Goal: Task Accomplishment & Management: Complete application form

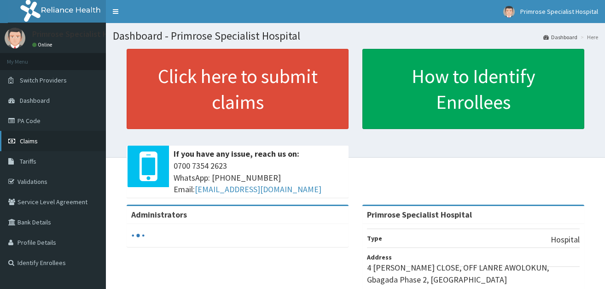
drag, startPoint x: 0, startPoint y: 0, endPoint x: 42, endPoint y: 142, distance: 148.3
click at [42, 142] on link "Claims" at bounding box center [53, 141] width 106 height 20
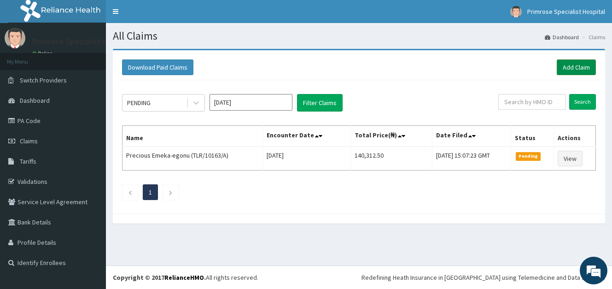
click at [579, 68] on link "Add Claim" at bounding box center [576, 67] width 39 height 16
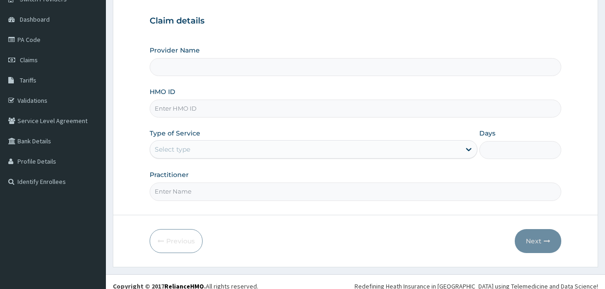
scroll to position [81, 0]
type input "Primrose Specialist Hospital"
click at [341, 105] on input "HMO ID" at bounding box center [356, 108] width 412 height 18
paste input "GMT/10127/D"
type input "GMT/10127/D"
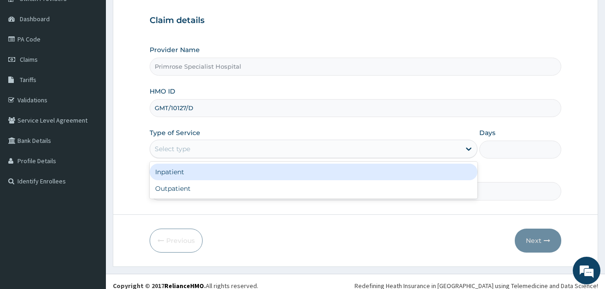
click at [198, 151] on div "Select type" at bounding box center [305, 148] width 310 height 15
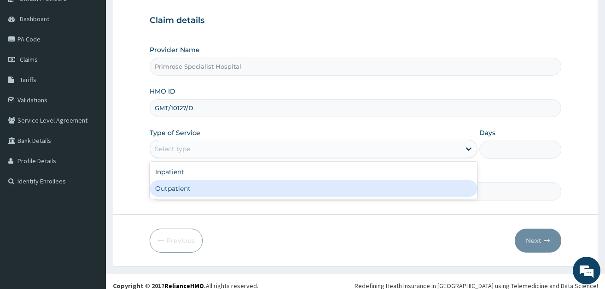
click at [198, 189] on div "Outpatient" at bounding box center [314, 188] width 328 height 17
type input "1"
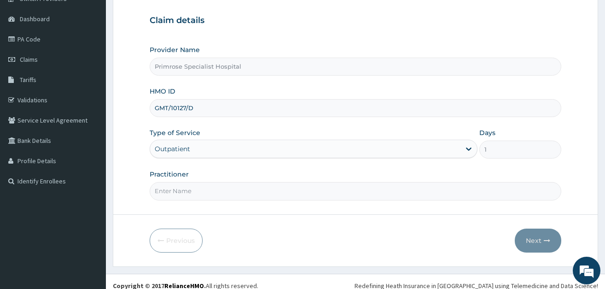
click at [198, 189] on input "Practitioner" at bounding box center [356, 191] width 412 height 18
type input "DR ADEYEMI"
drag, startPoint x: 574, startPoint y: 242, endPoint x: 540, endPoint y: 239, distance: 33.7
click at [540, 239] on form "Step 1 of 2 Claim details Provider Name Primrose Specialist Hospital HMO ID GMT…" at bounding box center [355, 116] width 485 height 299
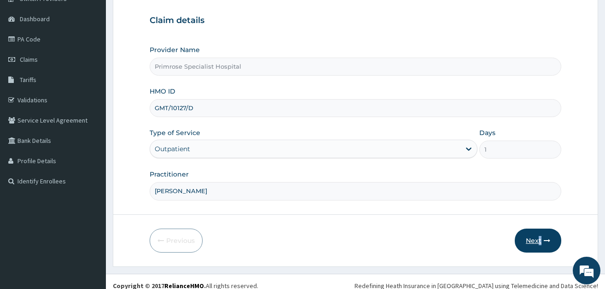
click at [540, 239] on button "Next" at bounding box center [538, 240] width 47 height 24
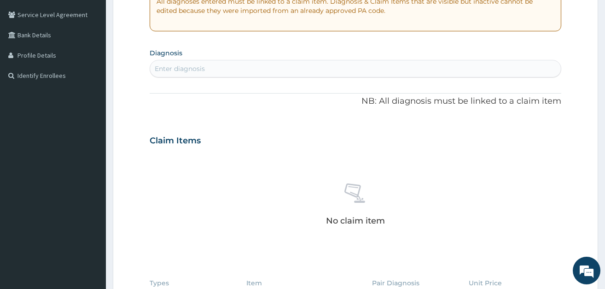
scroll to position [189, 0]
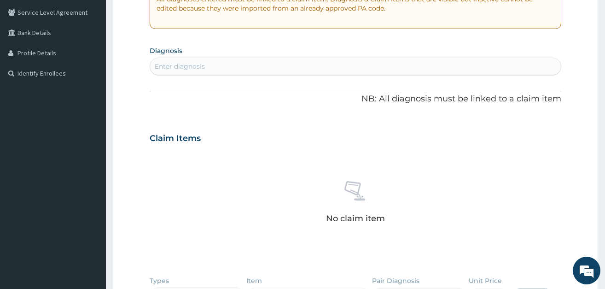
click at [181, 61] on div "Enter diagnosis" at bounding box center [355, 66] width 411 height 15
type input "ASTH"
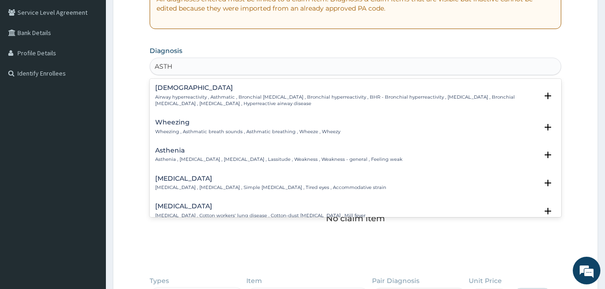
click at [180, 91] on h4 "Asthma" at bounding box center [346, 87] width 383 height 7
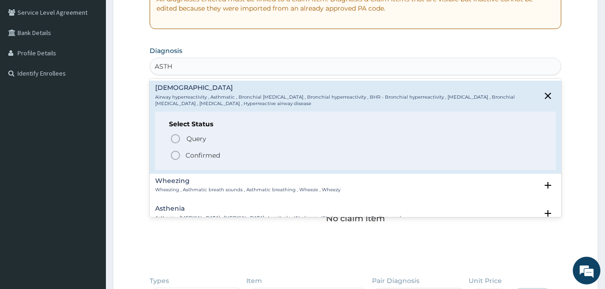
click at [174, 155] on icon "status option filled" at bounding box center [175, 155] width 11 height 11
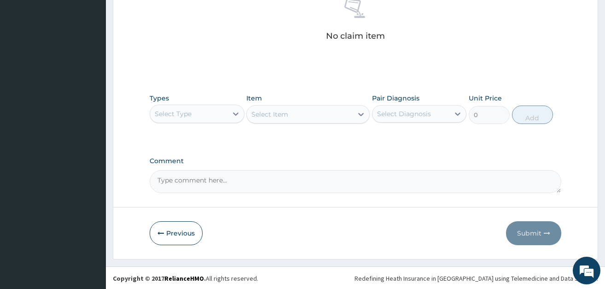
scroll to position [375, 0]
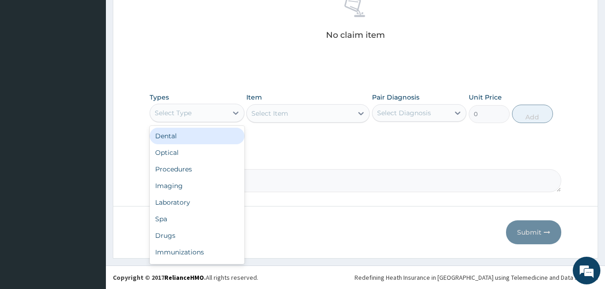
click at [162, 110] on div "Select Type" at bounding box center [173, 112] width 37 height 9
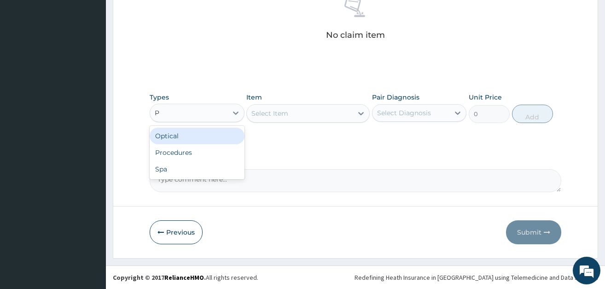
type input "PR"
click at [165, 144] on div "Procedures" at bounding box center [197, 136] width 95 height 17
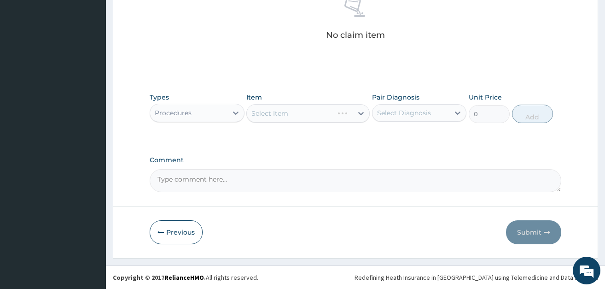
click at [384, 106] on div "Select Diagnosis" at bounding box center [410, 112] width 77 height 15
click at [380, 133] on input "checkbox" at bounding box center [381, 136] width 6 height 6
checkbox input "true"
click at [309, 108] on div "Select Item" at bounding box center [307, 113] width 123 height 18
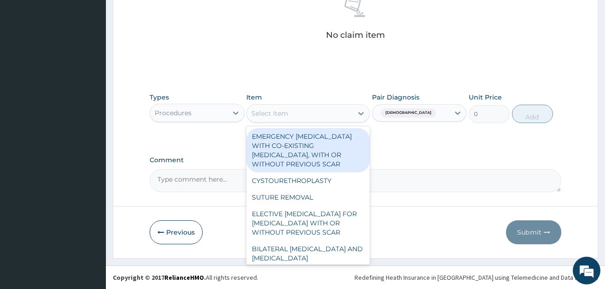
click at [292, 111] on div "Select Item" at bounding box center [300, 113] width 106 height 15
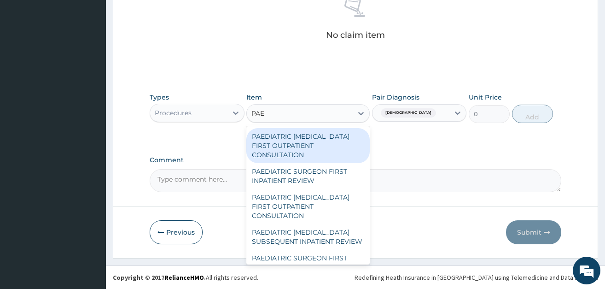
type input "PAED"
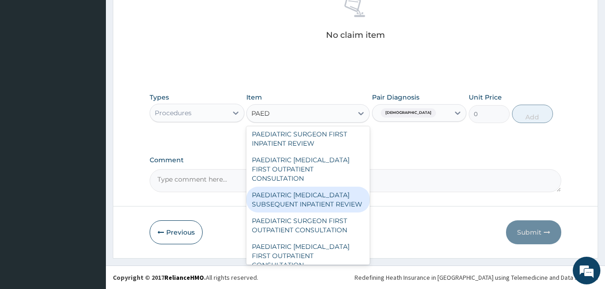
scroll to position [41, 0]
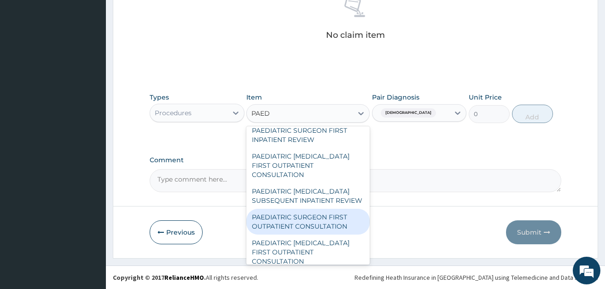
click at [305, 216] on div "PAEDIATRIC SURGEON FIRST OUTPATIENT CONSULTATION" at bounding box center [307, 222] width 123 height 26
type input "21500"
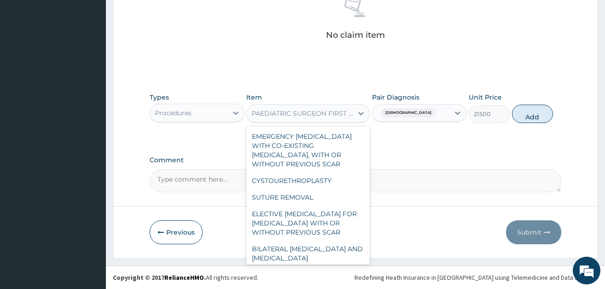
click at [351, 111] on div "PAEDIATRIC SURGEON FIRST OUTPATIENT CONSULTATION" at bounding box center [302, 113] width 102 height 9
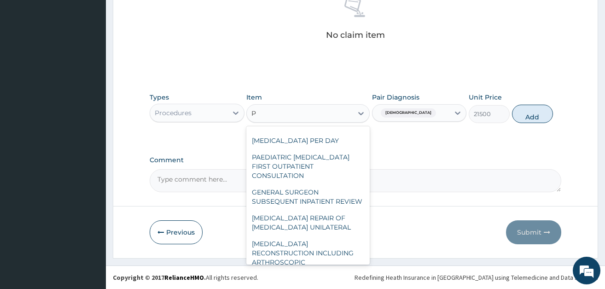
scroll to position [1106, 0]
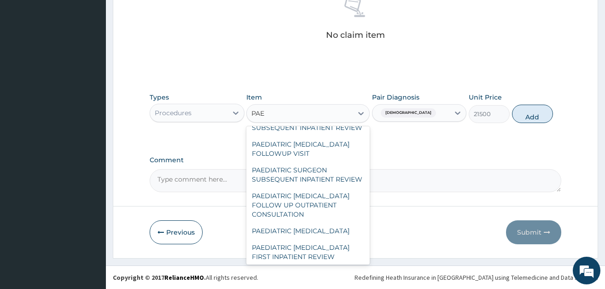
type input "PAED"
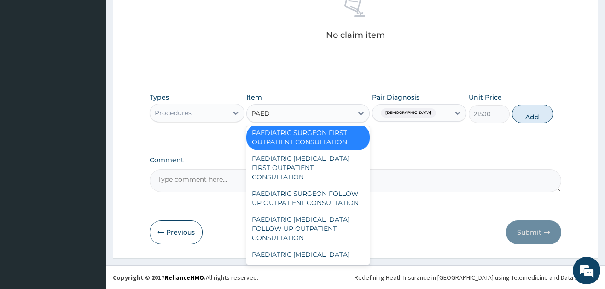
scroll to position [124, 0]
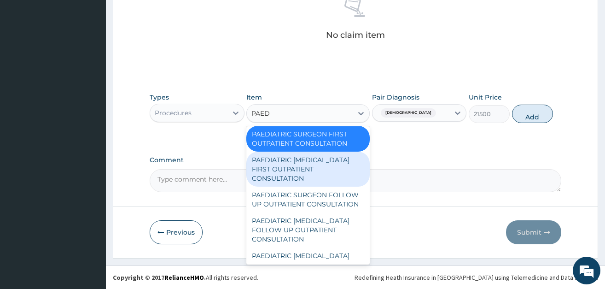
click at [310, 172] on div "PAEDIATRIC CARDIOLOGIST FIRST OUTPATIENT CONSULTATION" at bounding box center [307, 168] width 123 height 35
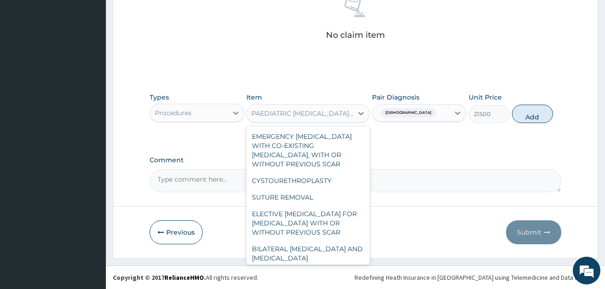
click at [297, 115] on div "PAEDIATRIC CARDIOLOGIST FIRST OUTPATIENT CONSULTATION" at bounding box center [302, 113] width 102 height 9
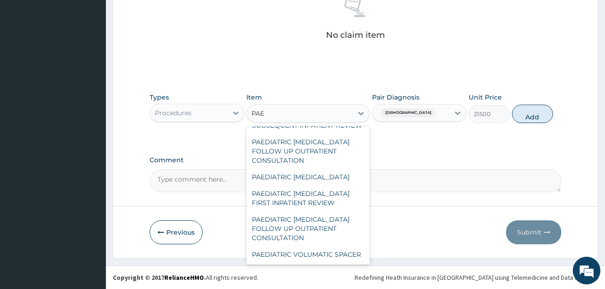
scroll to position [157, 0]
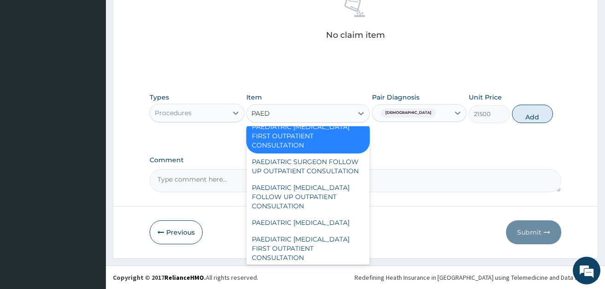
type input "PAEDI"
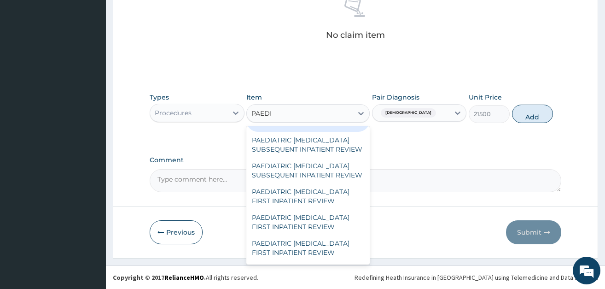
scroll to position [292, 0]
click at [285, 131] on div "PAEDIATRIC NEPHROLOGIST FIRST OUTPATIENT CONSULTATION" at bounding box center [307, 113] width 123 height 35
